Goal: Task Accomplishment & Management: Use online tool/utility

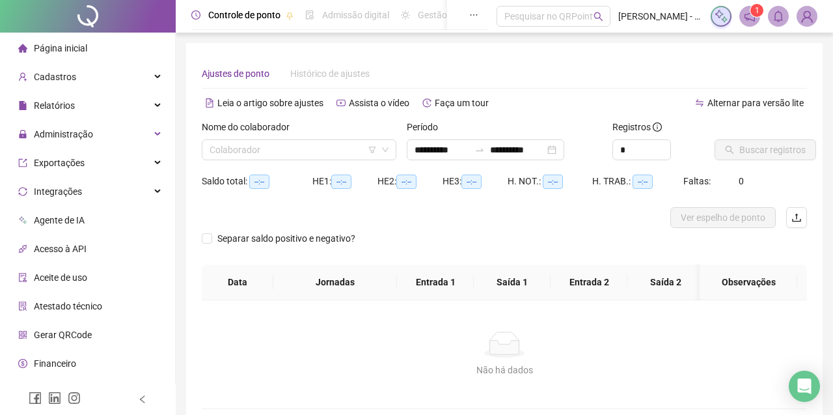
type input "**********"
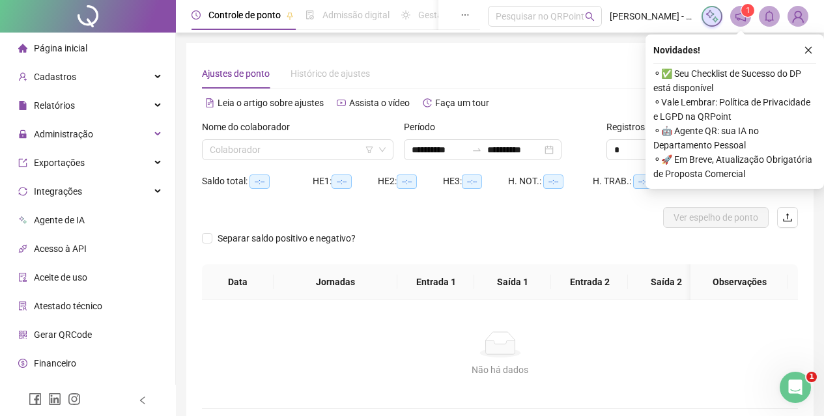
click at [311, 139] on div "Nome do colaborador" at bounding box center [297, 130] width 191 height 20
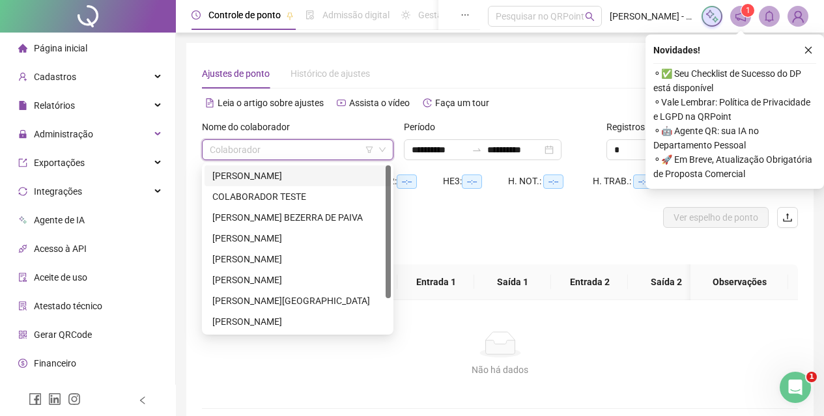
click at [310, 146] on input "search" at bounding box center [292, 150] width 164 height 20
click at [277, 176] on div "[PERSON_NAME]" at bounding box center [297, 176] width 171 height 14
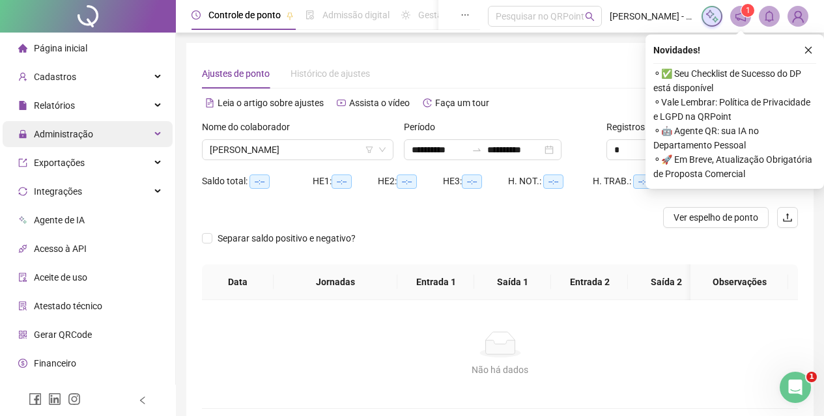
click at [75, 137] on span "Administração" at bounding box center [63, 134] width 59 height 10
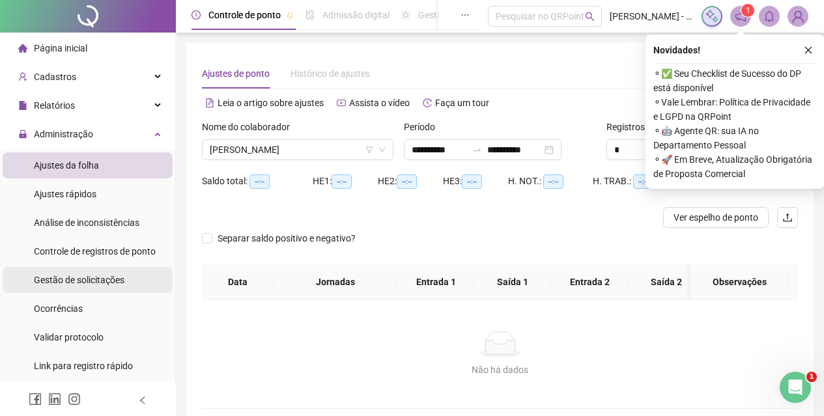
click at [102, 273] on div "Gestão de solicitações" at bounding box center [79, 280] width 91 height 26
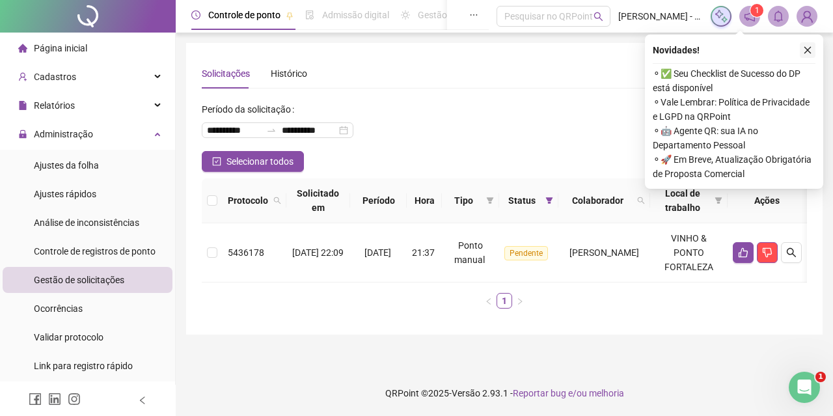
click at [807, 46] on icon "close" at bounding box center [808, 50] width 9 height 9
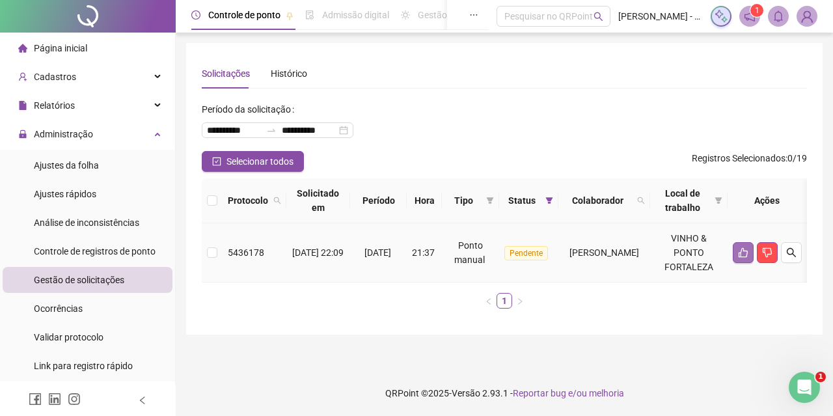
click at [749, 255] on icon "like" at bounding box center [743, 252] width 10 height 10
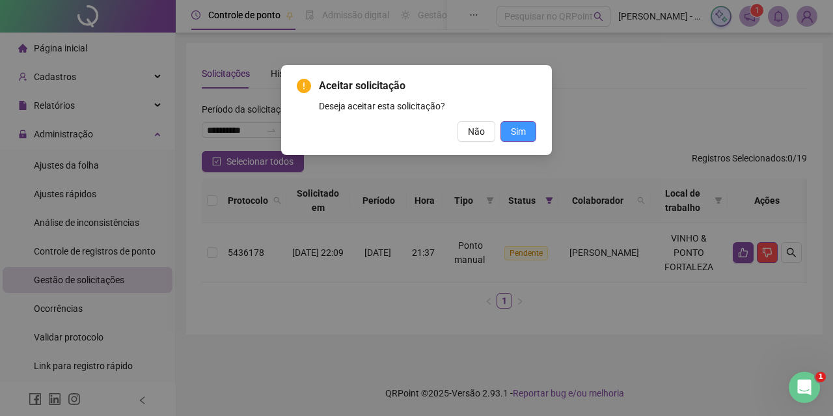
click at [518, 124] on span "Sim" at bounding box center [518, 131] width 15 height 14
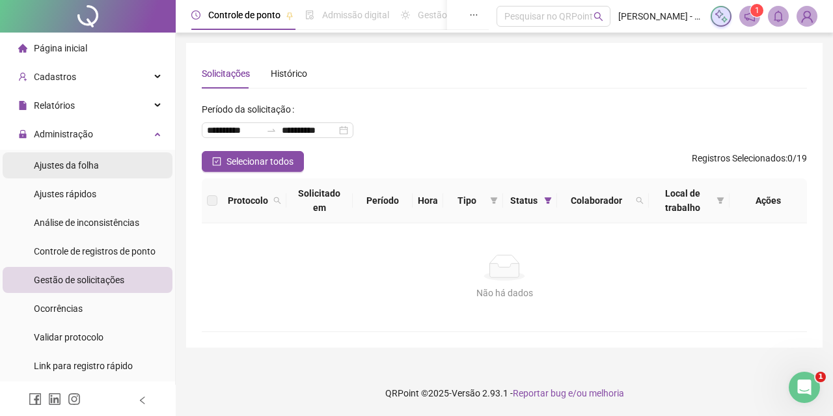
click at [64, 160] on span "Ajustes da folha" at bounding box center [66, 165] width 65 height 10
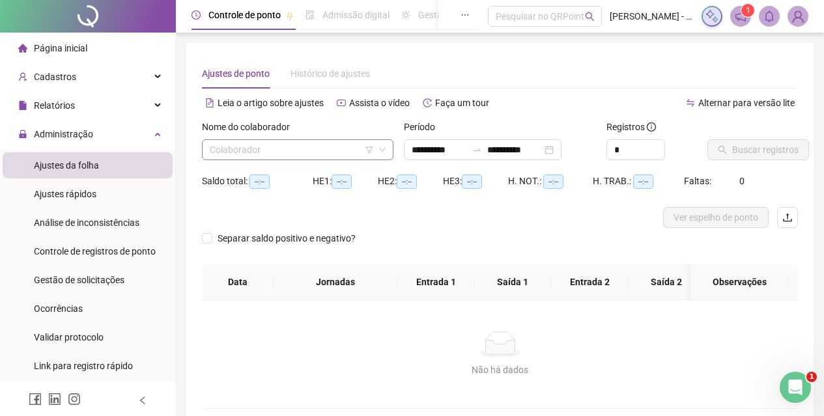
click at [309, 148] on input "search" at bounding box center [292, 150] width 164 height 20
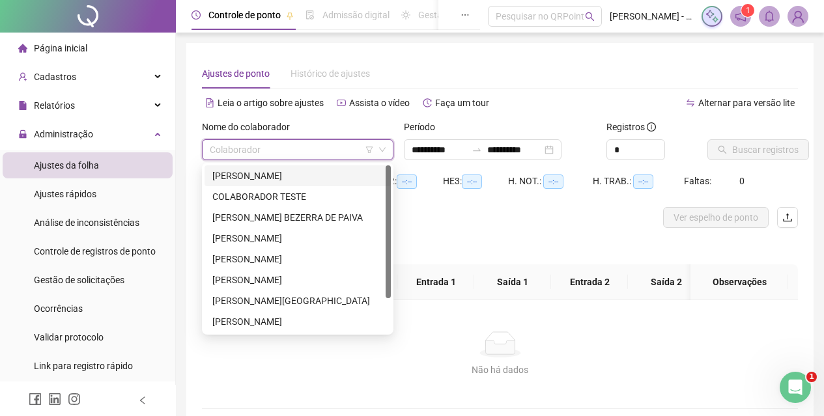
click at [290, 178] on div "[PERSON_NAME]" at bounding box center [297, 176] width 171 height 14
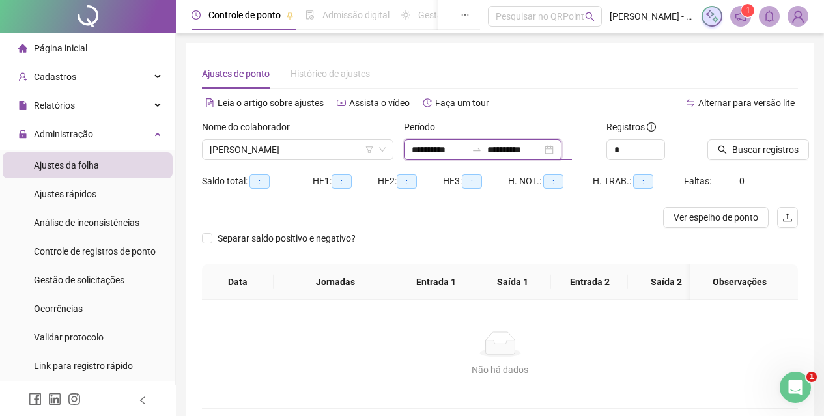
click at [513, 149] on input "**********" at bounding box center [514, 150] width 55 height 14
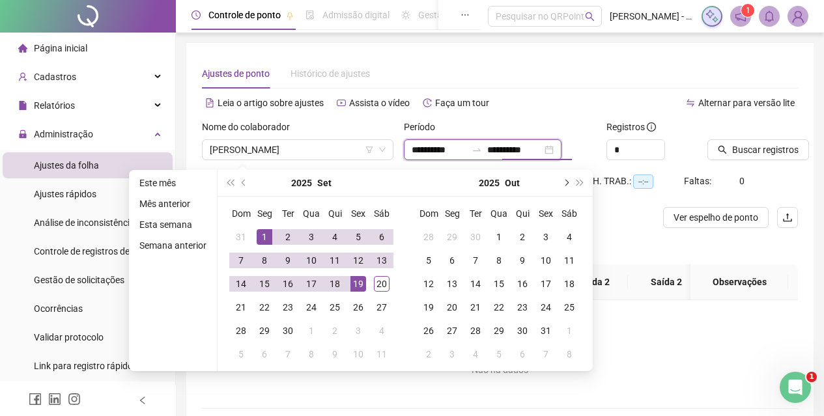
type input "**********"
click at [745, 147] on span "Buscar registros" at bounding box center [765, 150] width 66 height 14
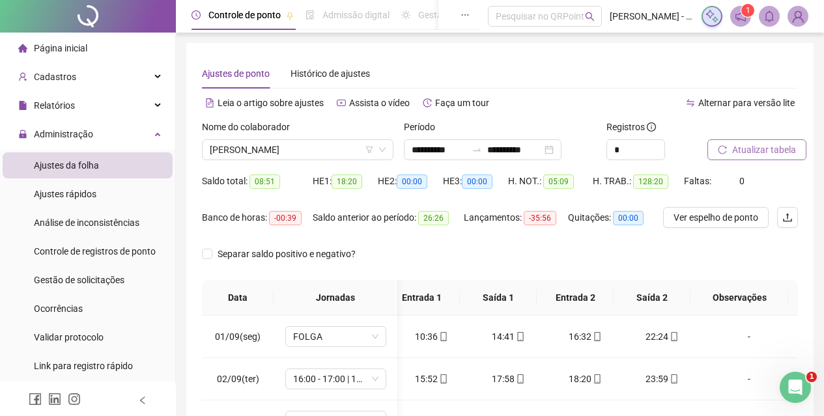
click at [650, 87] on div "Ajustes de ponto Histórico de ajustes" at bounding box center [500, 74] width 596 height 30
